Goal: Information Seeking & Learning: Compare options

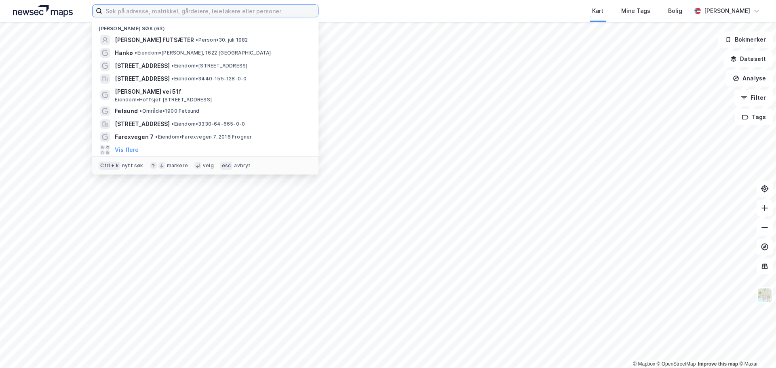
click at [222, 15] on input at bounding box center [210, 11] width 216 height 12
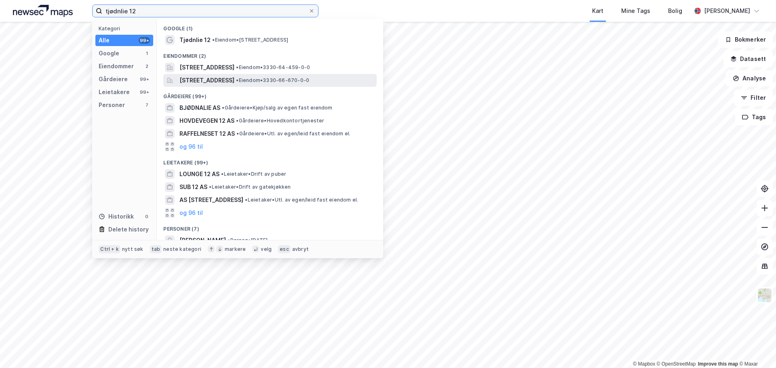
type input "tjødnlie 12"
click at [234, 79] on span "[STREET_ADDRESS]" at bounding box center [206, 81] width 55 height 10
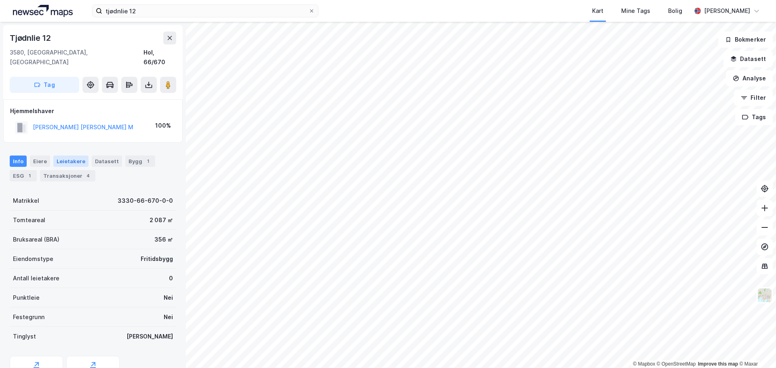
scroll to position [30, 0]
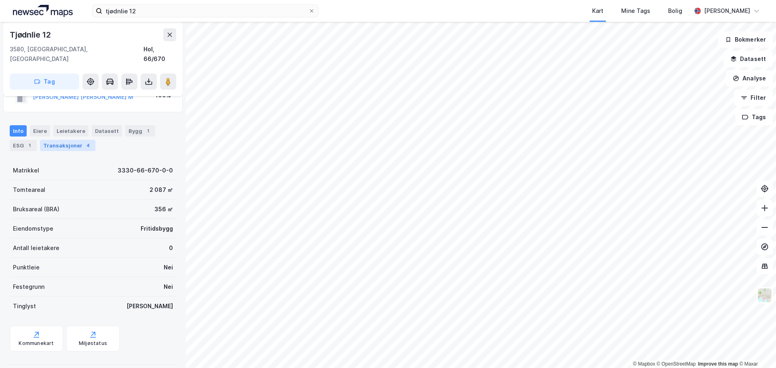
click at [78, 140] on div "Transaksjoner 4" at bounding box center [67, 145] width 55 height 11
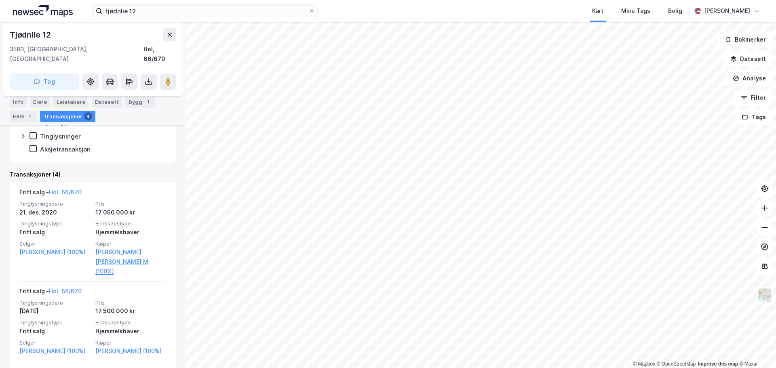
scroll to position [162, 0]
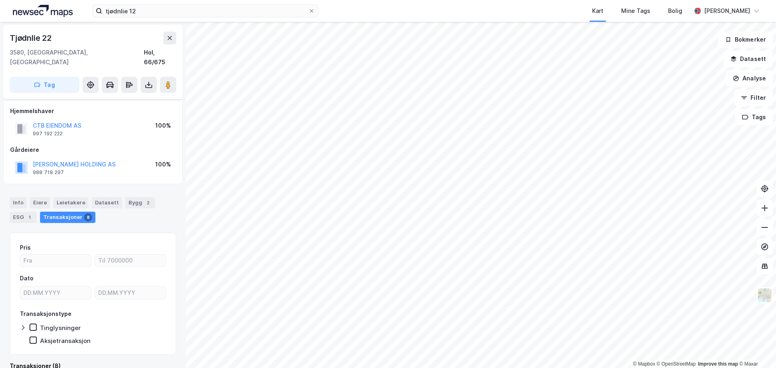
scroll to position [6, 0]
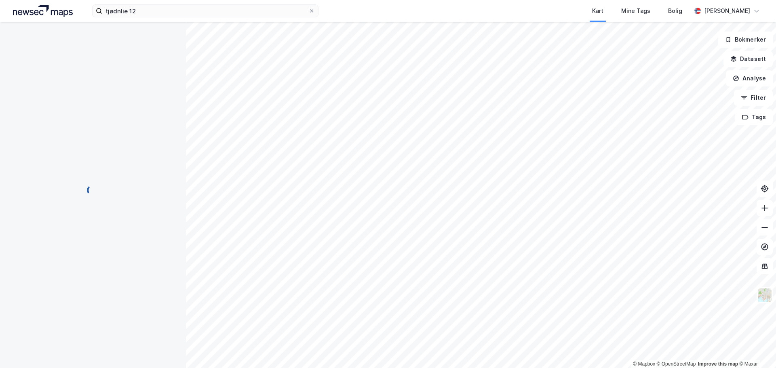
scroll to position [6, 0]
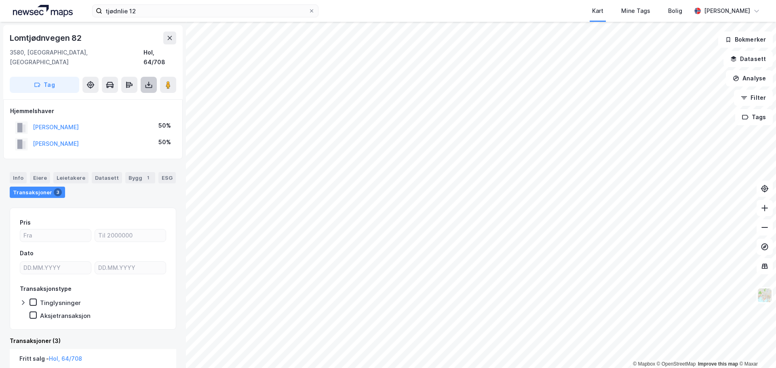
click at [149, 85] on icon at bounding box center [149, 86] width 7 height 3
click at [141, 95] on div "Last ned grunnbok" at bounding box center [114, 101] width 86 height 13
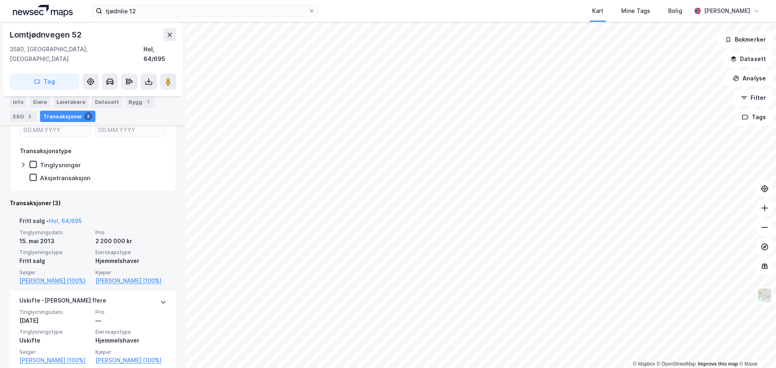
scroll to position [222, 0]
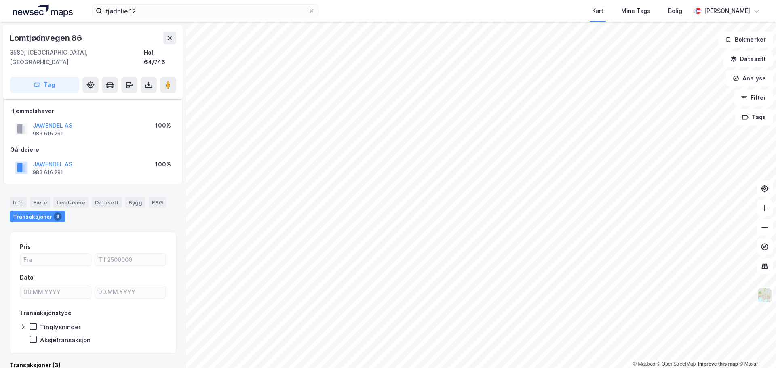
scroll to position [5, 0]
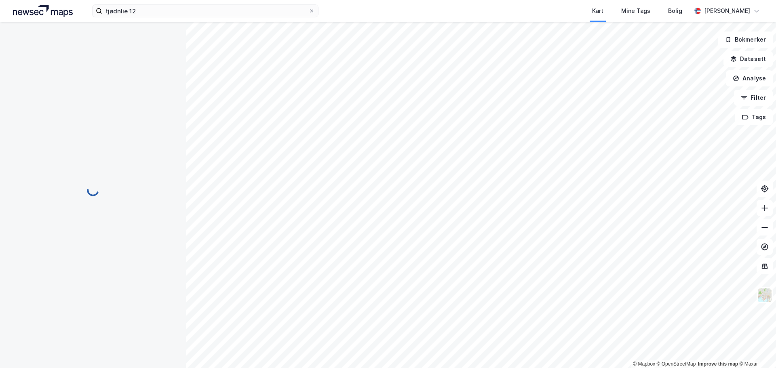
scroll to position [0, 0]
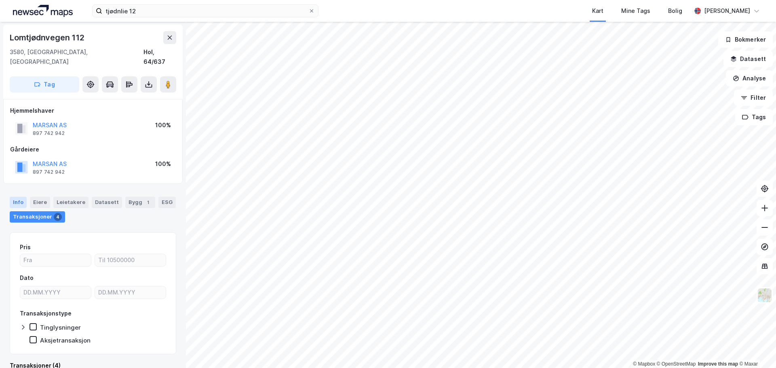
click at [22, 197] on div "Info" at bounding box center [18, 202] width 17 height 11
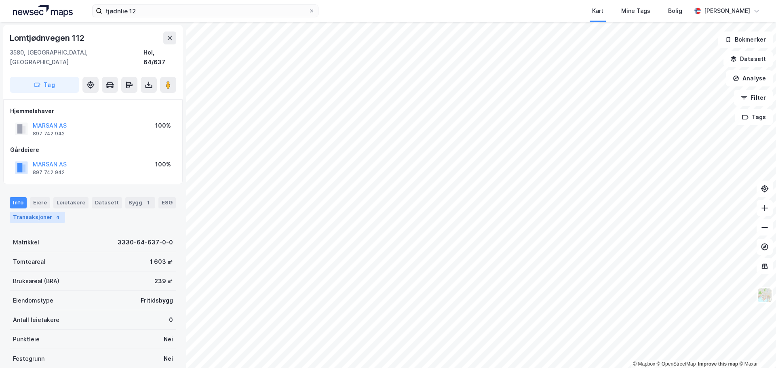
click at [54, 213] on div "4" at bounding box center [58, 217] width 8 height 8
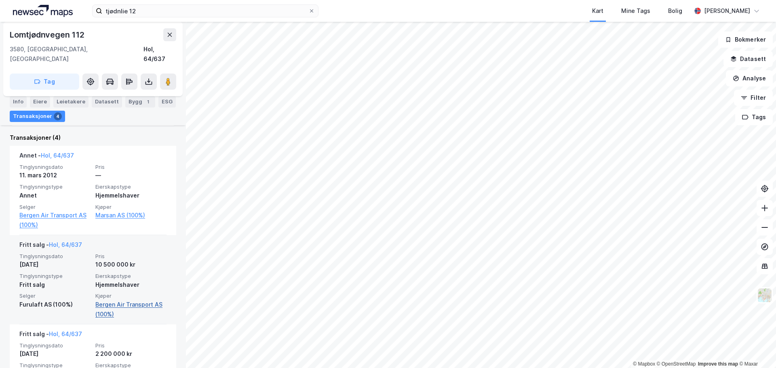
scroll to position [243, 0]
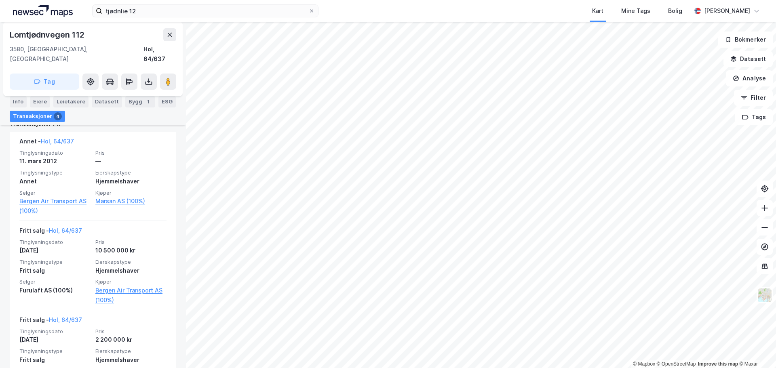
click at [377, 17] on div "tjødnlie 12 Kart Mine Tags [PERSON_NAME] [PERSON_NAME] © Mapbox © OpenStreetMap…" at bounding box center [388, 184] width 776 height 368
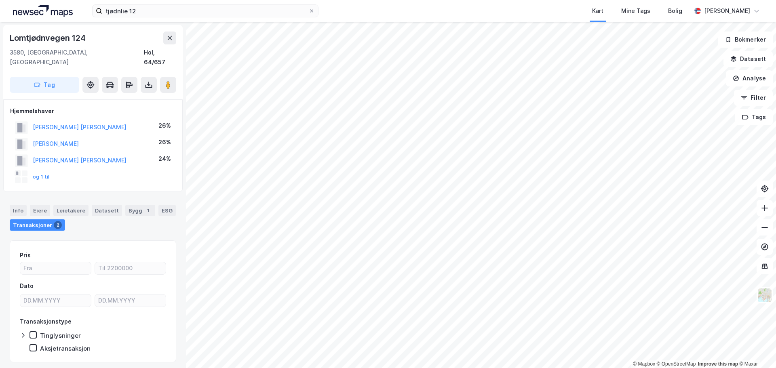
scroll to position [14, 0]
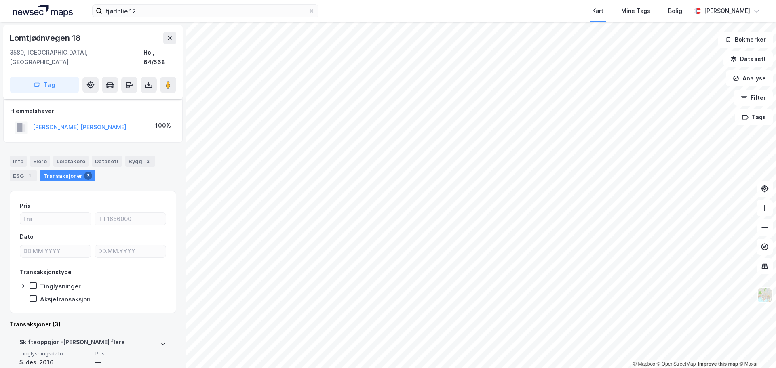
scroll to position [121, 0]
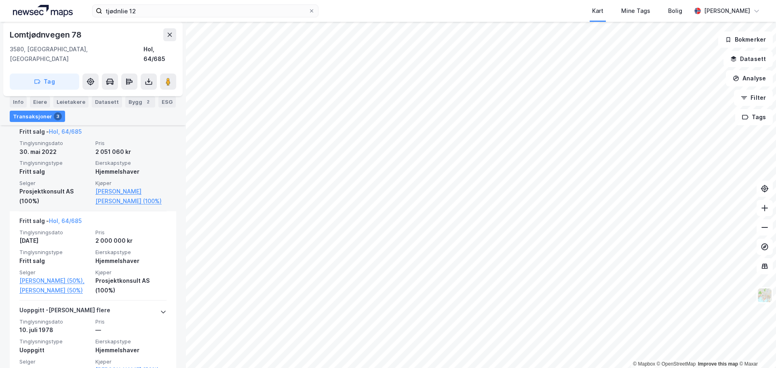
scroll to position [232, 0]
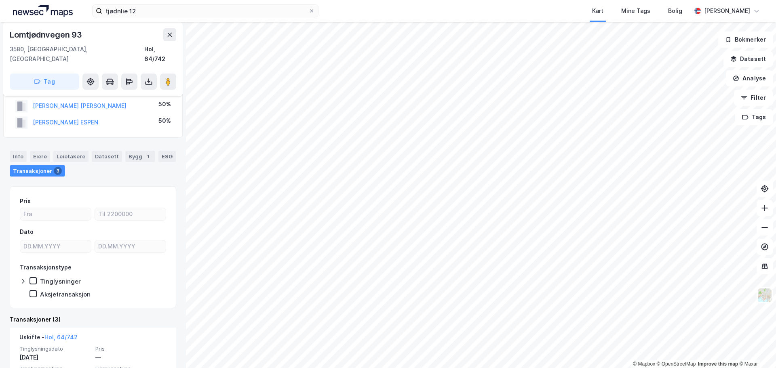
scroll to position [40, 0]
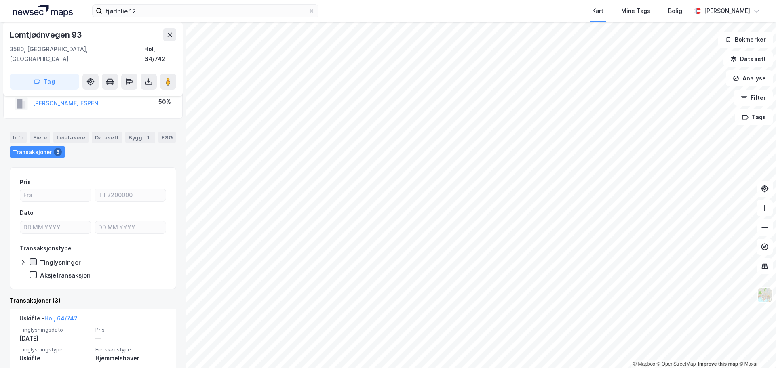
click at [34, 260] on icon at bounding box center [33, 261] width 4 height 3
click at [21, 259] on icon at bounding box center [23, 262] width 6 height 6
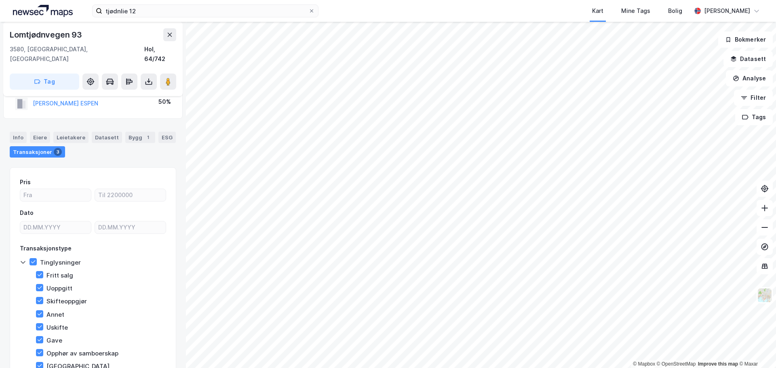
click at [51, 259] on div "Tinglysninger" at bounding box center [60, 263] width 41 height 8
click at [19, 250] on div "Pris Dato Transaksjonstype Tinglysninger Fritt salg Uoppgitt Skifteoppgjør [PER…" at bounding box center [93, 300] width 167 height 266
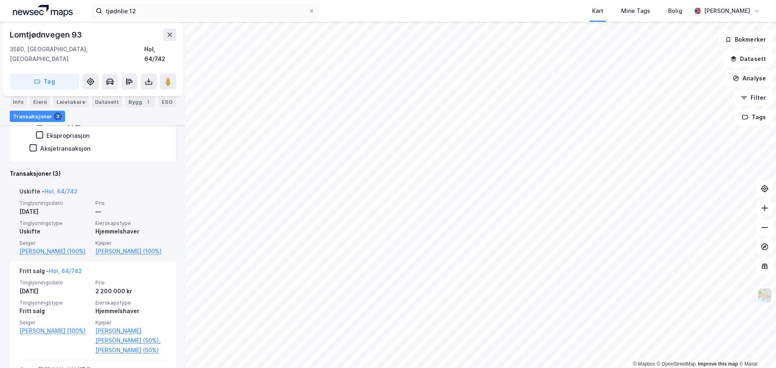
scroll to position [392, 0]
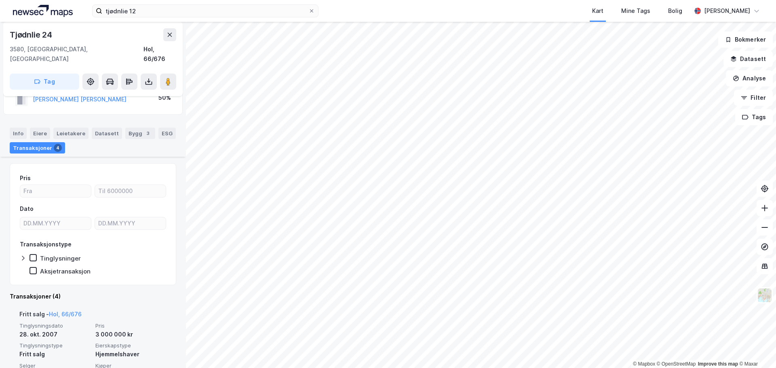
scroll to position [81, 0]
